Goal: Register for event/course

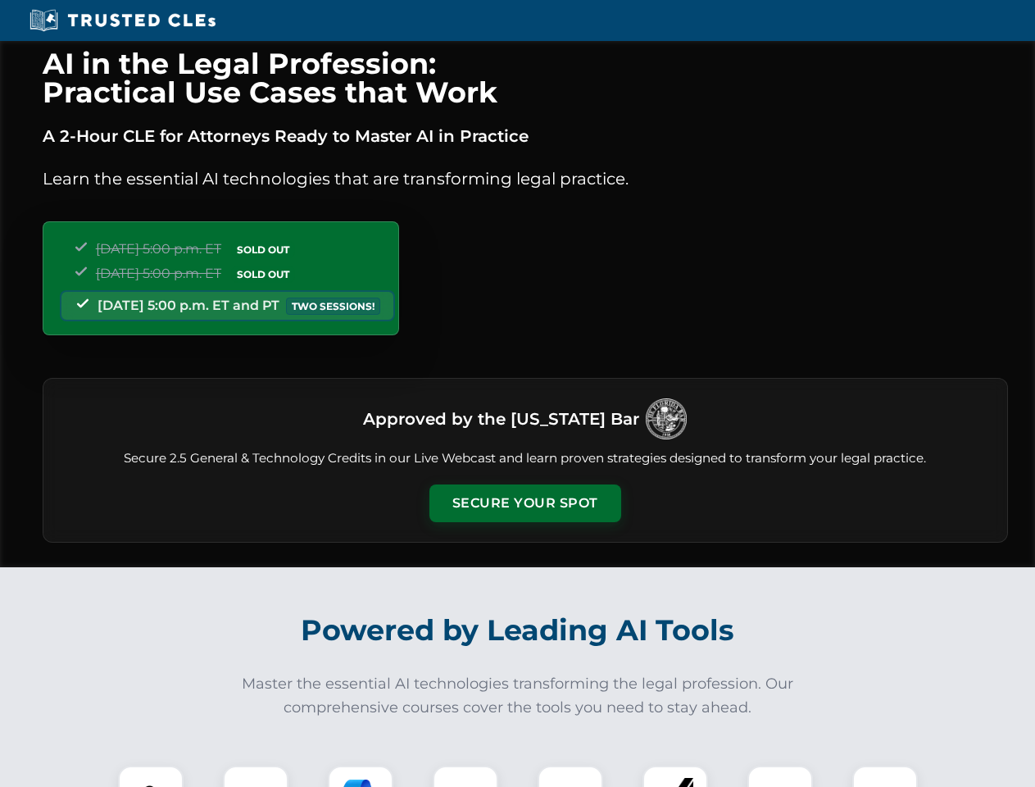
click at [525, 503] on button "Secure Your Spot" at bounding box center [525, 503] width 192 height 38
click at [151, 776] on img at bounding box center [151, 798] width 48 height 48
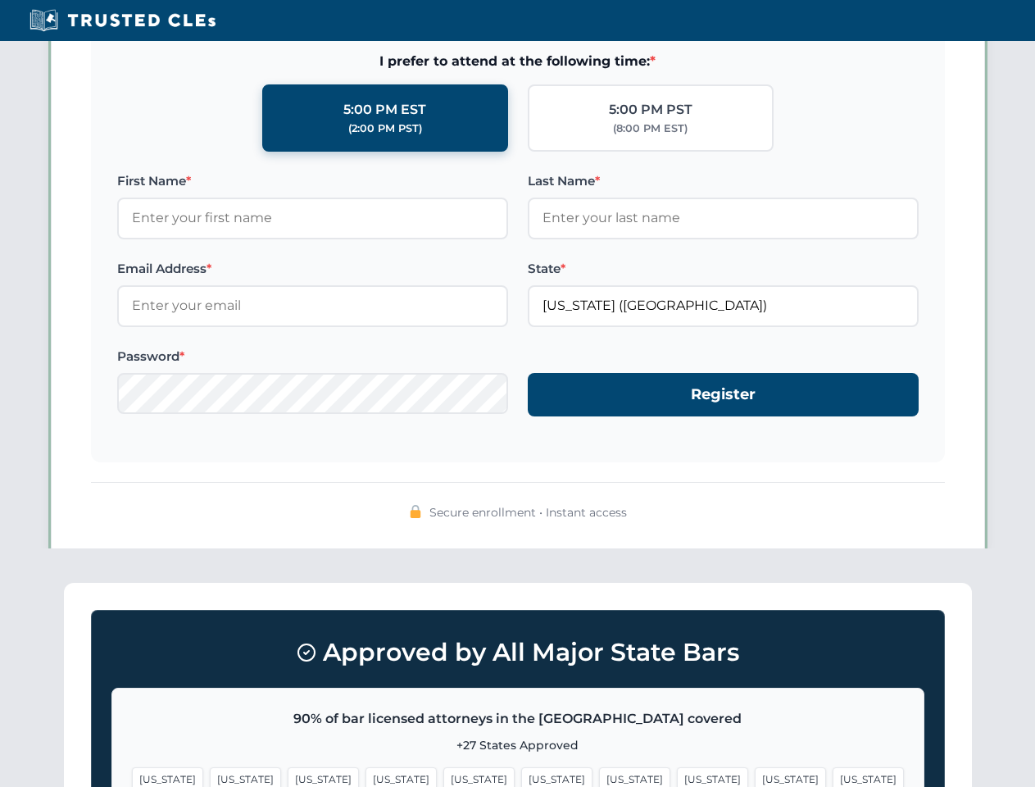
click at [599, 776] on span "[US_STATE]" at bounding box center [634, 779] width 71 height 24
click at [755, 776] on span "[US_STATE]" at bounding box center [790, 779] width 71 height 24
